Goal: Information Seeking & Learning: Check status

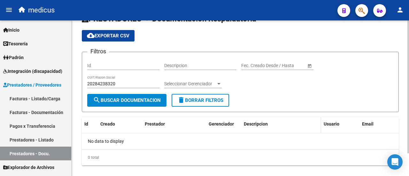
scroll to position [26, 0]
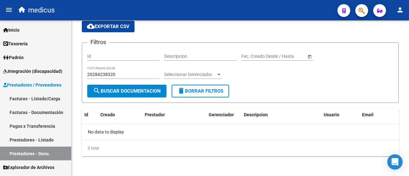
click at [31, 72] on span "Integración (discapacidad)" at bounding box center [32, 71] width 59 height 7
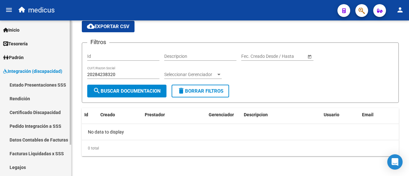
scroll to position [32, 0]
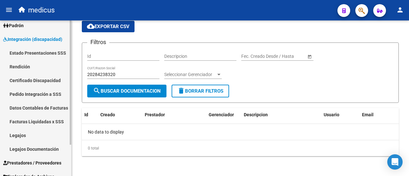
click at [20, 137] on link "Legajos" at bounding box center [35, 136] width 71 height 14
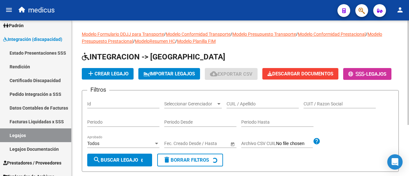
scroll to position [32, 0]
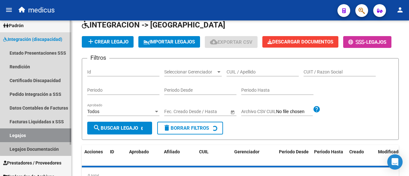
click at [49, 148] on link "Legajos Documentación" at bounding box center [35, 149] width 71 height 14
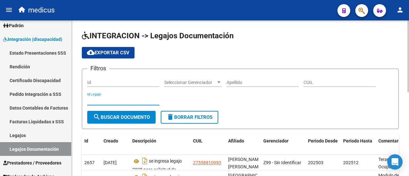
click at [124, 101] on input "Id Legajo" at bounding box center [123, 100] width 72 height 5
click at [332, 78] on div "CUIL" at bounding box center [340, 80] width 72 height 13
click at [328, 81] on input "CUIL" at bounding box center [340, 82] width 72 height 5
paste input "Buenos días, Te solicitamos adjuntar la siguiente documentación para poder real…"
type input "B"
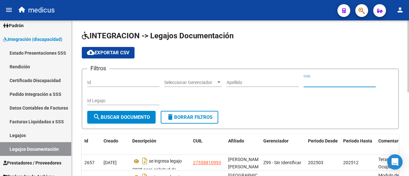
click at [324, 84] on input "CUIL" at bounding box center [340, 82] width 72 height 5
paste input "2028423832"
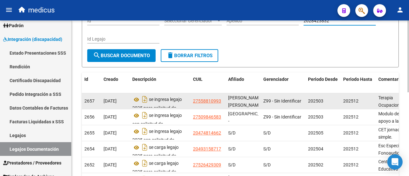
scroll to position [32, 0]
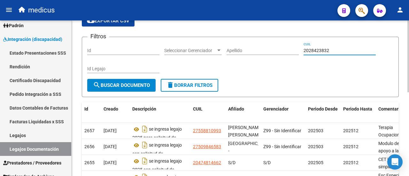
type input "2028423832"
click at [129, 85] on span "search Buscar Documento" at bounding box center [121, 85] width 57 height 6
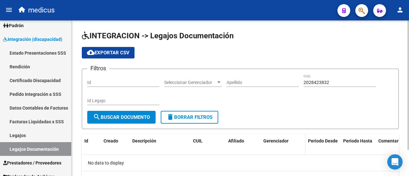
scroll to position [31, 0]
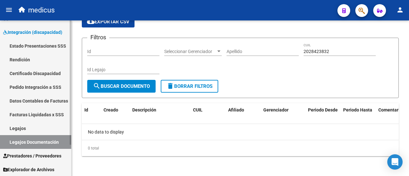
click at [48, 157] on span "Prestadores / Proveedores" at bounding box center [32, 156] width 58 height 7
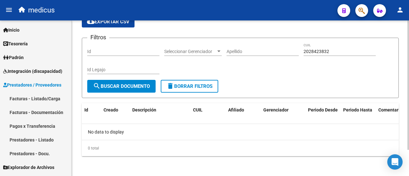
scroll to position [0, 0]
click at [42, 154] on link "Prestadores - Docu." at bounding box center [35, 154] width 71 height 14
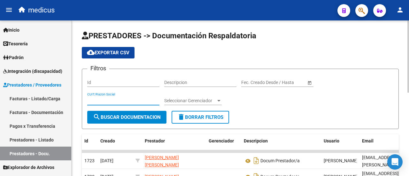
click at [104, 98] on input "CUIT/Razon Social" at bounding box center [123, 100] width 72 height 5
paste input "2028423832"
type input "2028423832"
click at [101, 117] on span "search Buscar Documentacion" at bounding box center [127, 117] width 68 height 6
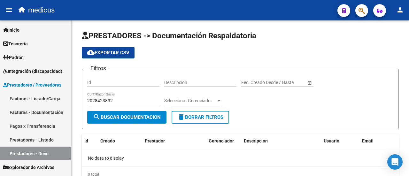
click at [31, 102] on link "Facturas - Listado/Carga" at bounding box center [35, 99] width 71 height 14
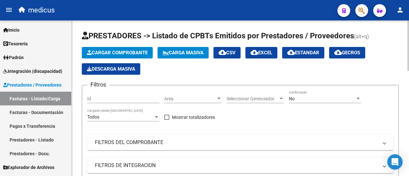
click at [142, 175] on div "Filtros Id Area Area Seleccionar Gerenciador Seleccionar Gerenciador No Confirm…" at bounding box center [240, 170] width 306 height 161
click at [26, 69] on span "Integración (discapacidad)" at bounding box center [32, 71] width 59 height 7
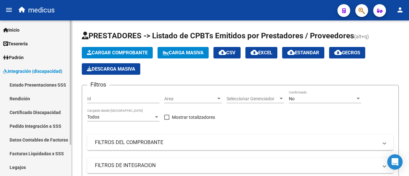
click at [22, 164] on link "Legajos" at bounding box center [35, 168] width 71 height 14
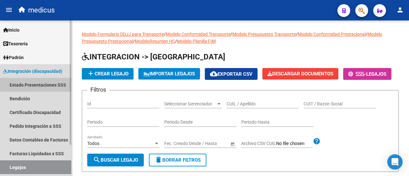
click at [33, 80] on link "Estado Presentaciones SSS" at bounding box center [35, 85] width 71 height 14
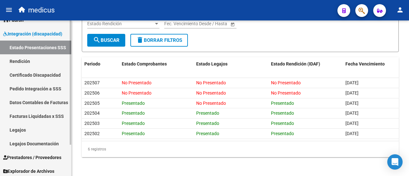
scroll to position [39, 0]
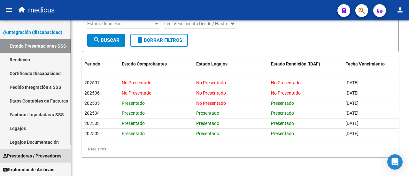
click at [48, 154] on span "Prestadores / Proveedores" at bounding box center [32, 156] width 58 height 7
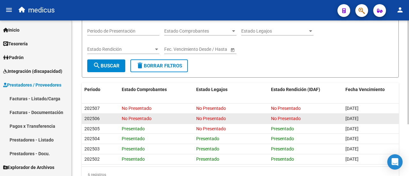
scroll to position [77, 0]
